Goal: Find specific page/section: Find specific page/section

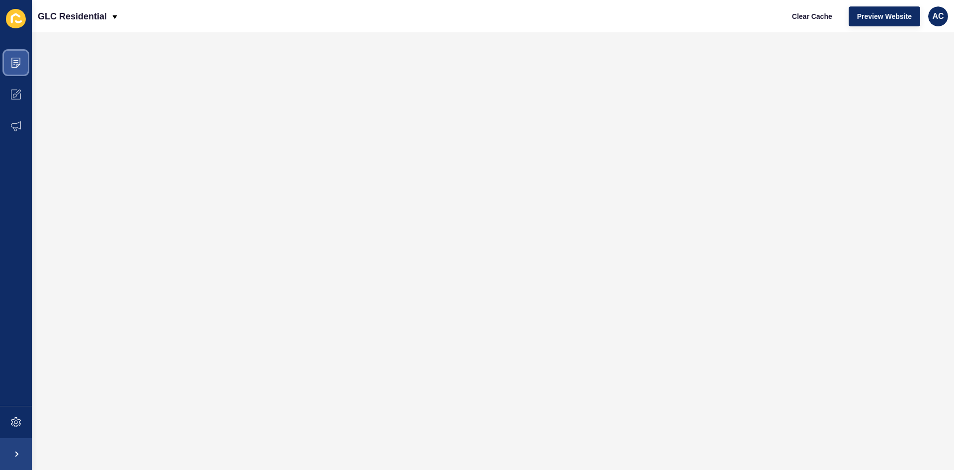
click at [20, 66] on icon at bounding box center [16, 63] width 10 height 10
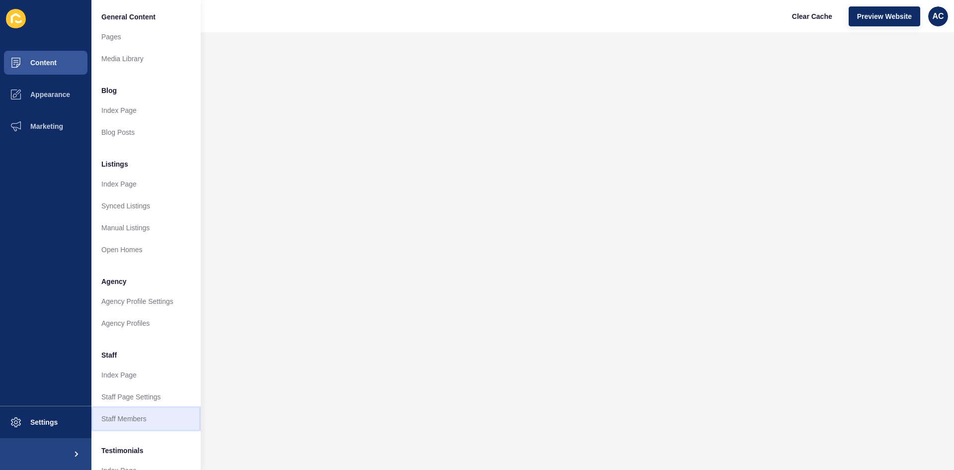
click at [140, 419] on link "Staff Members" at bounding box center [145, 419] width 109 height 22
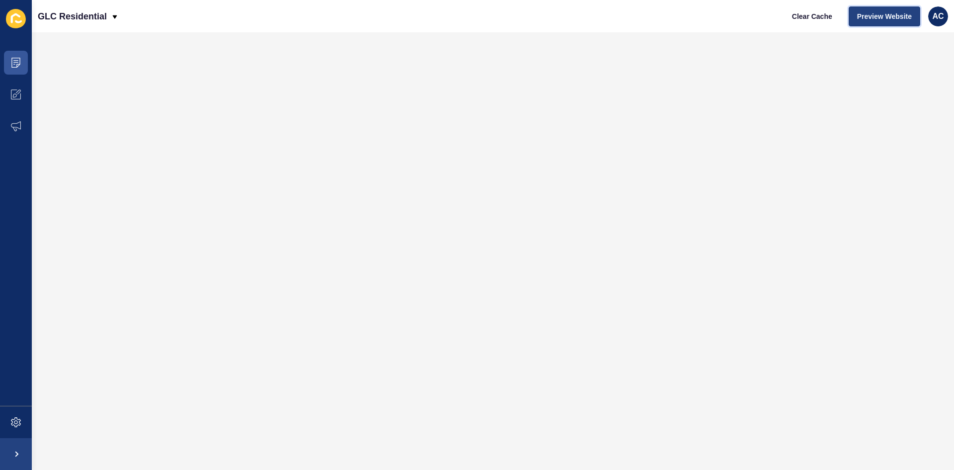
click at [880, 16] on span "Preview Website" at bounding box center [884, 16] width 55 height 10
click at [13, 68] on span at bounding box center [16, 63] width 32 height 32
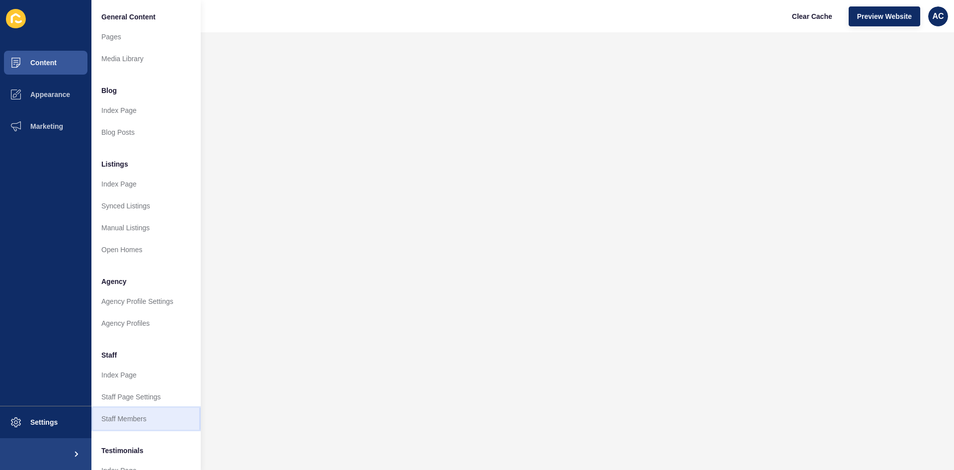
click at [139, 424] on link "Staff Members" at bounding box center [145, 419] width 109 height 22
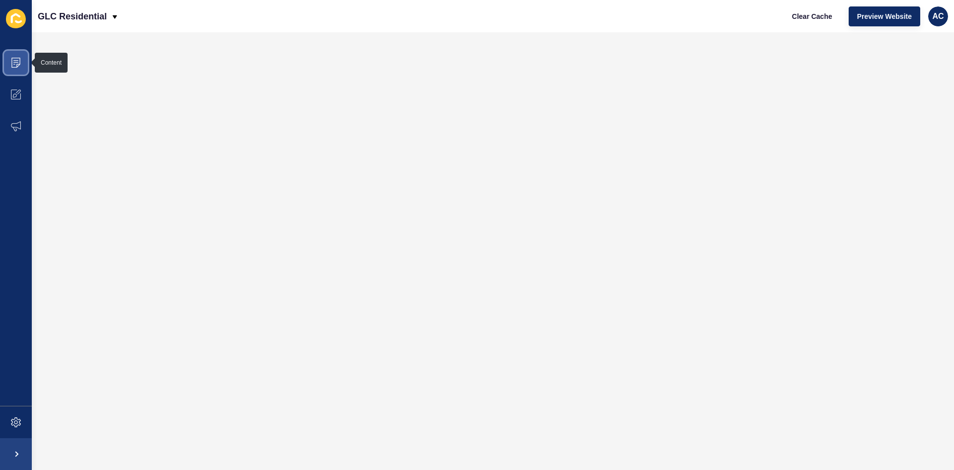
click at [15, 64] on icon at bounding box center [16, 63] width 10 height 10
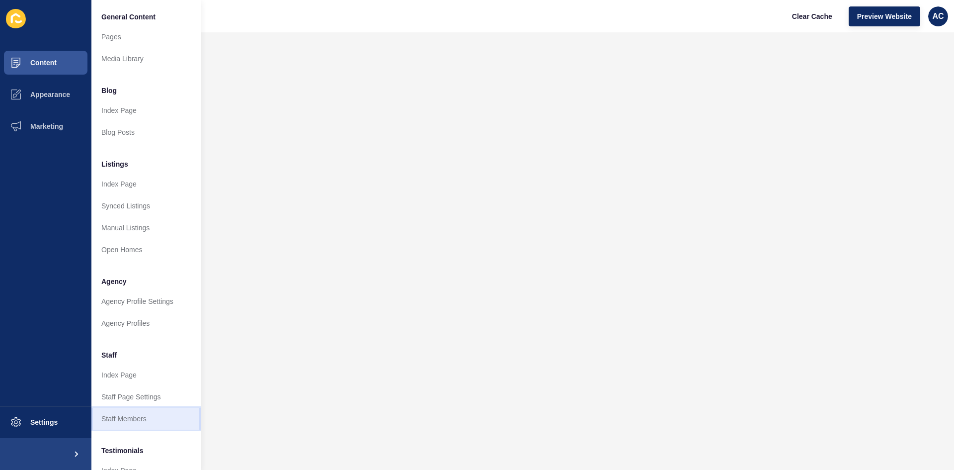
click at [152, 426] on link "Staff Members" at bounding box center [145, 419] width 109 height 22
